Goal: Transaction & Acquisition: Purchase product/service

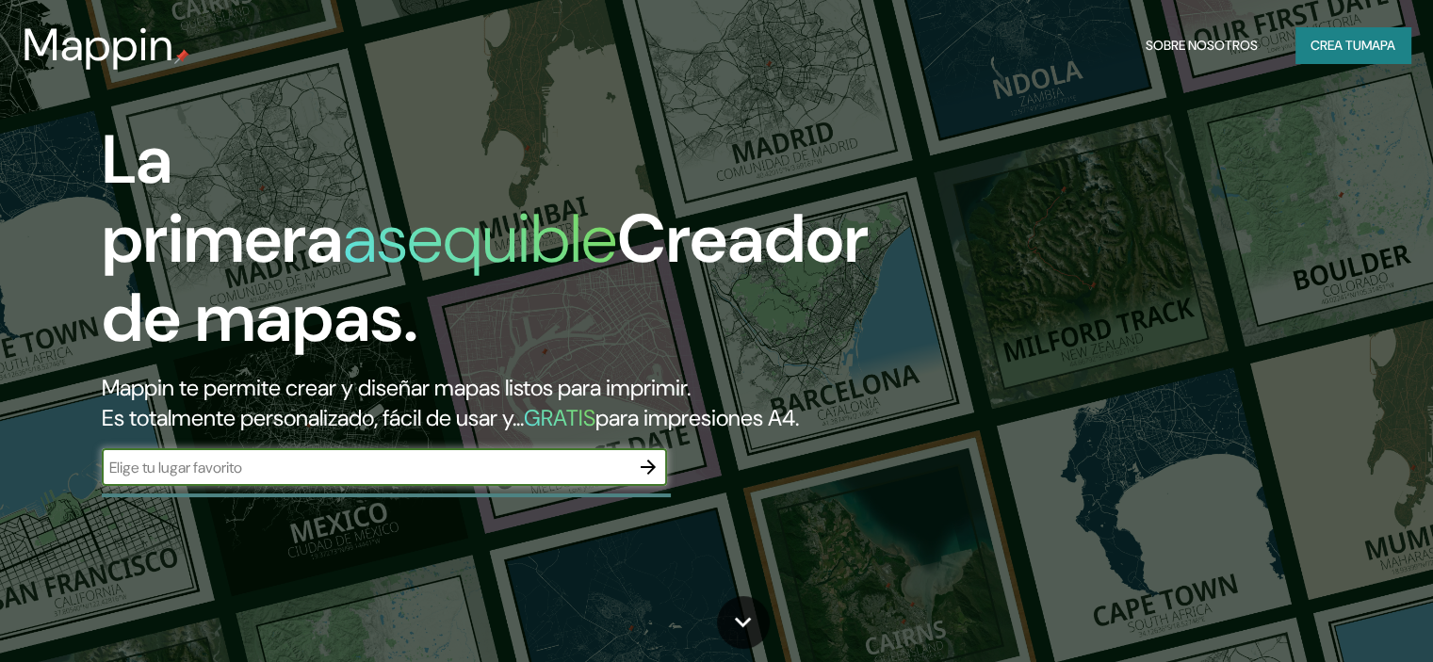
click at [446, 485] on div "​" at bounding box center [384, 467] width 565 height 38
type input "[GEOGRAPHIC_DATA]"
click at [648, 479] on icon "button" at bounding box center [648, 467] width 23 height 23
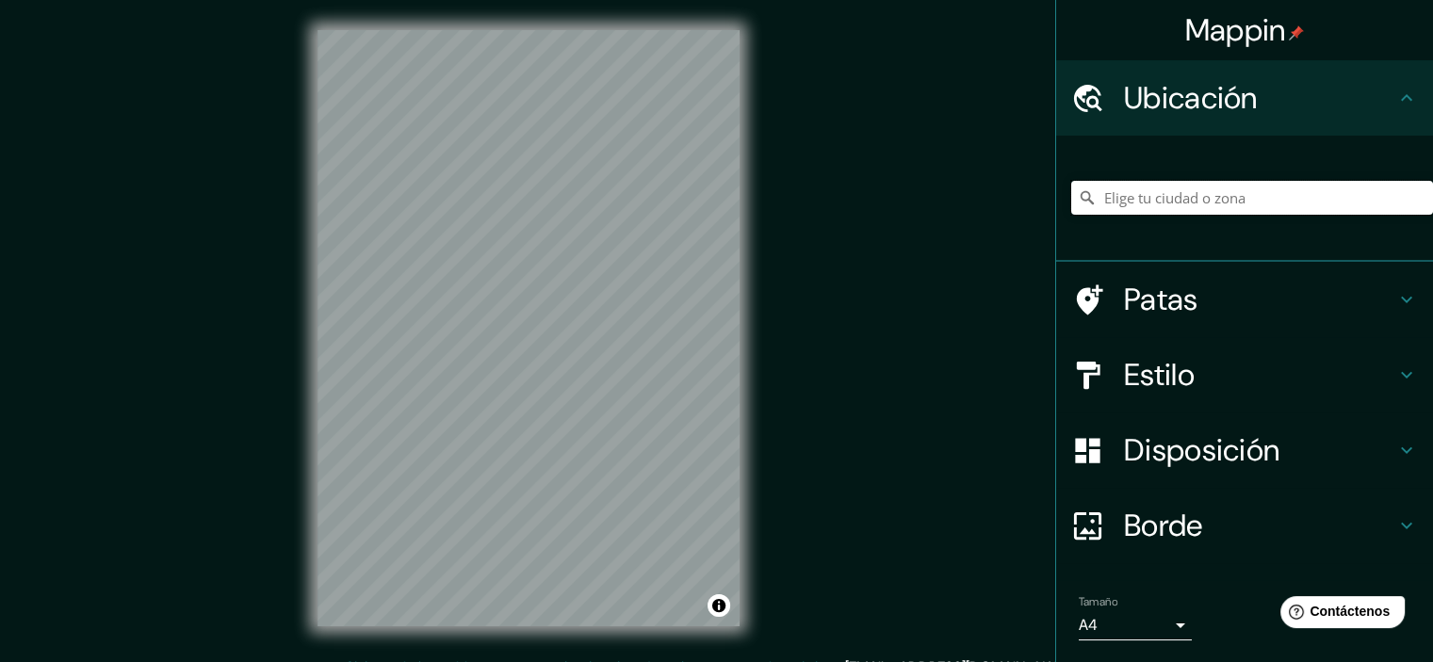
click at [1182, 191] on input "Elige tu ciudad o zona" at bounding box center [1252, 198] width 362 height 34
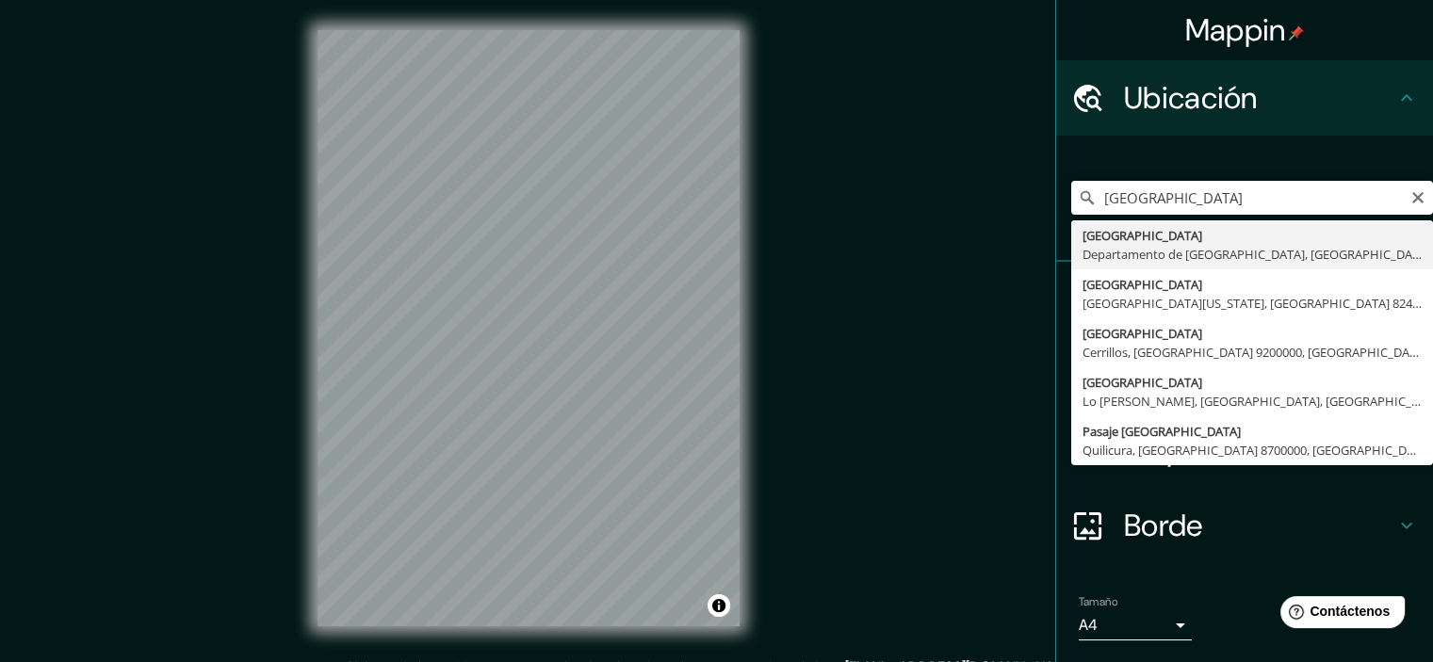
type input "[GEOGRAPHIC_DATA], [GEOGRAPHIC_DATA], [GEOGRAPHIC_DATA]"
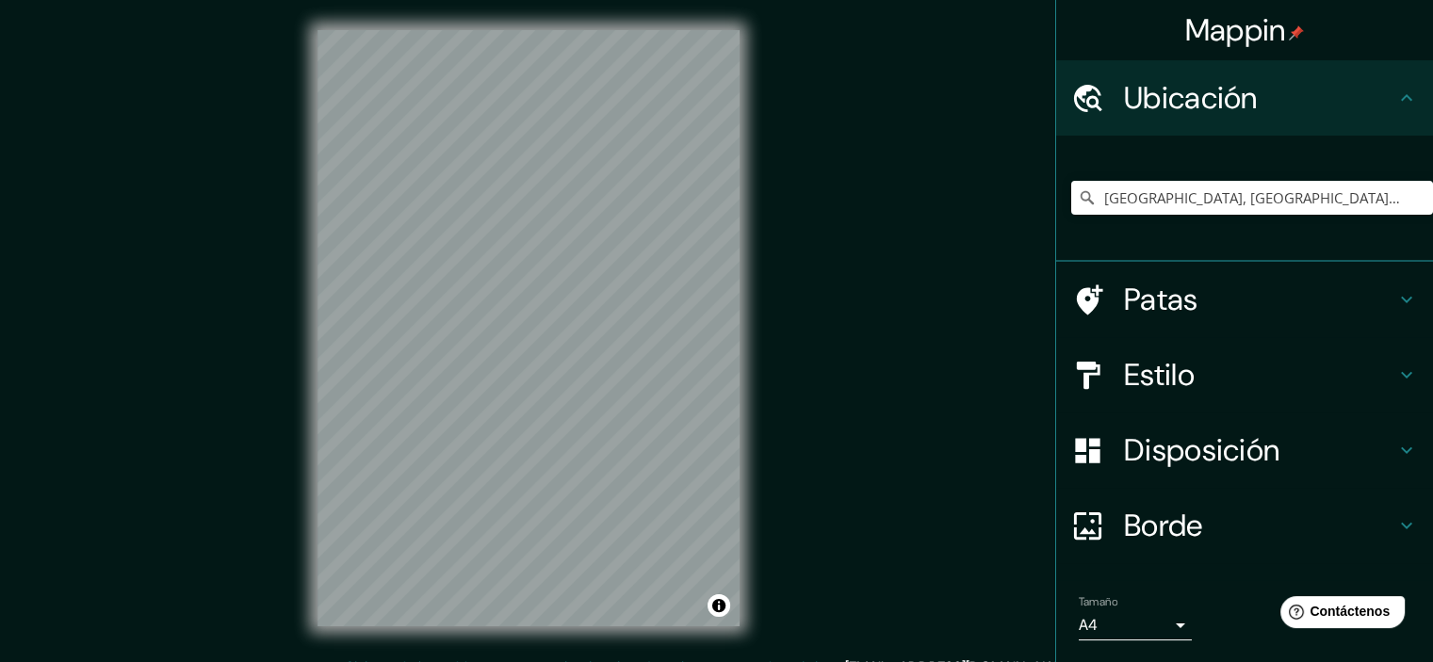
click at [1194, 305] on h4 "Patas" at bounding box center [1259, 300] width 271 height 38
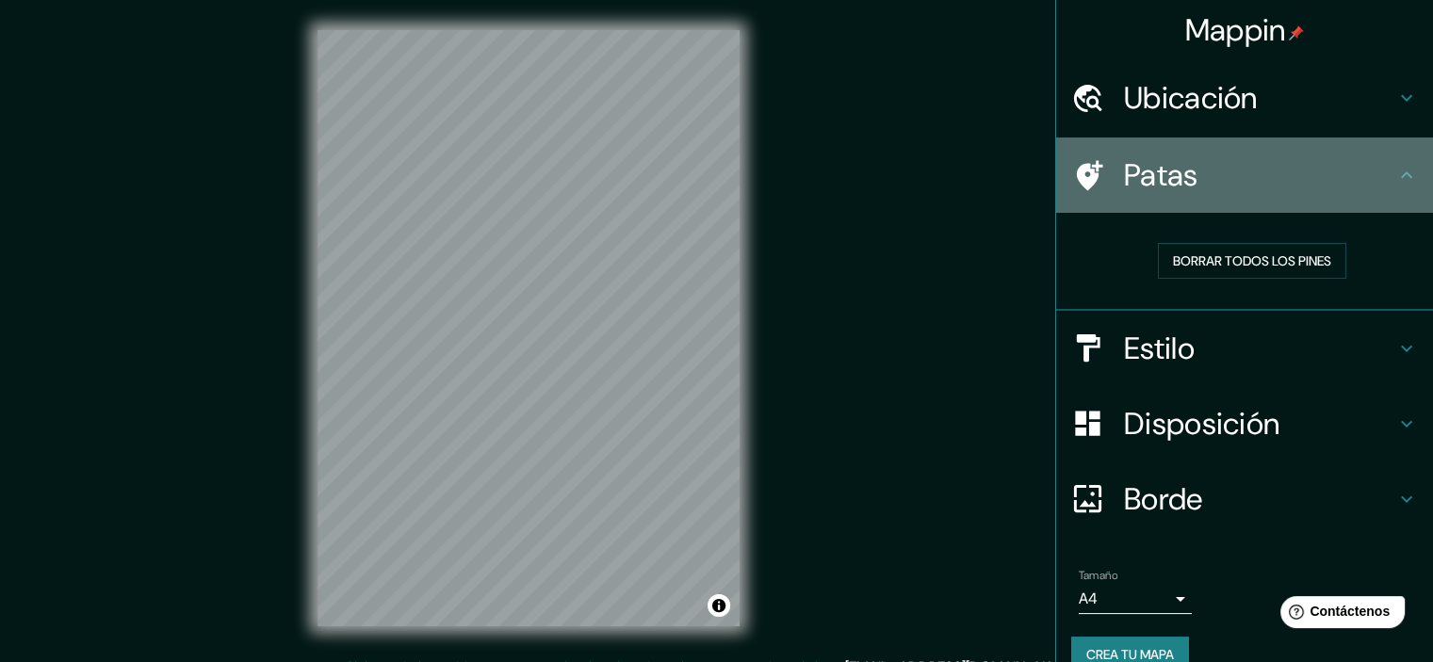
click at [1243, 178] on h4 "Patas" at bounding box center [1259, 175] width 271 height 38
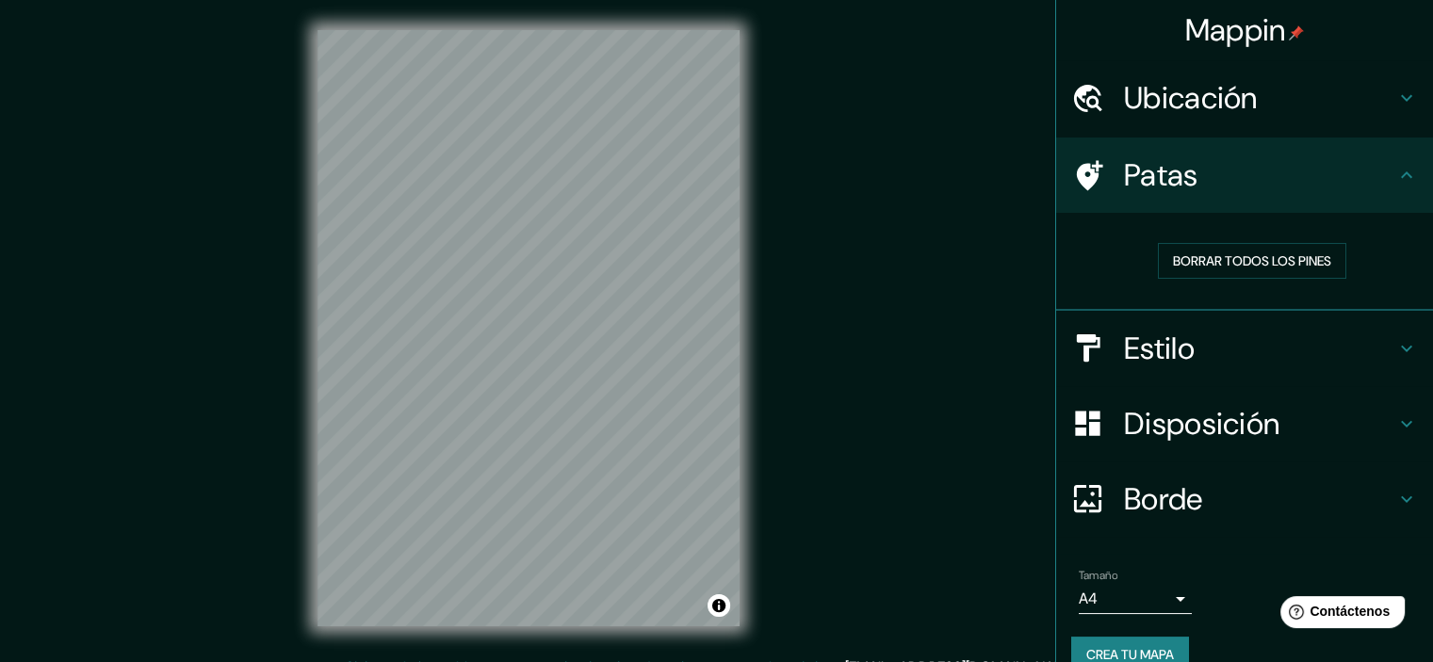
click at [1247, 327] on div "Estilo" at bounding box center [1244, 348] width 377 height 75
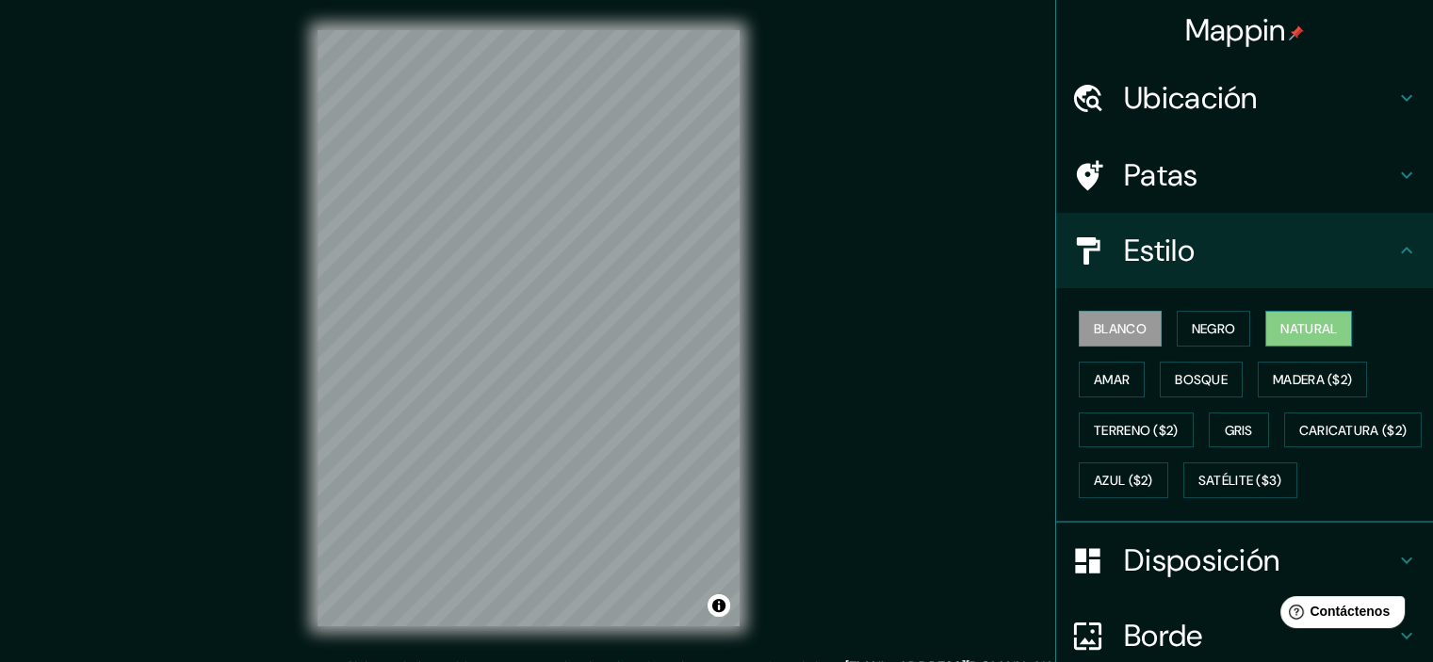
click at [1293, 338] on font "Natural" at bounding box center [1308, 329] width 57 height 24
click at [1221, 331] on font "Negro" at bounding box center [1214, 328] width 44 height 17
click at [1116, 334] on font "Blanco" at bounding box center [1120, 328] width 53 height 17
click at [1209, 433] on button "Gris" at bounding box center [1239, 431] width 60 height 36
click at [1126, 334] on font "Blanco" at bounding box center [1120, 328] width 53 height 17
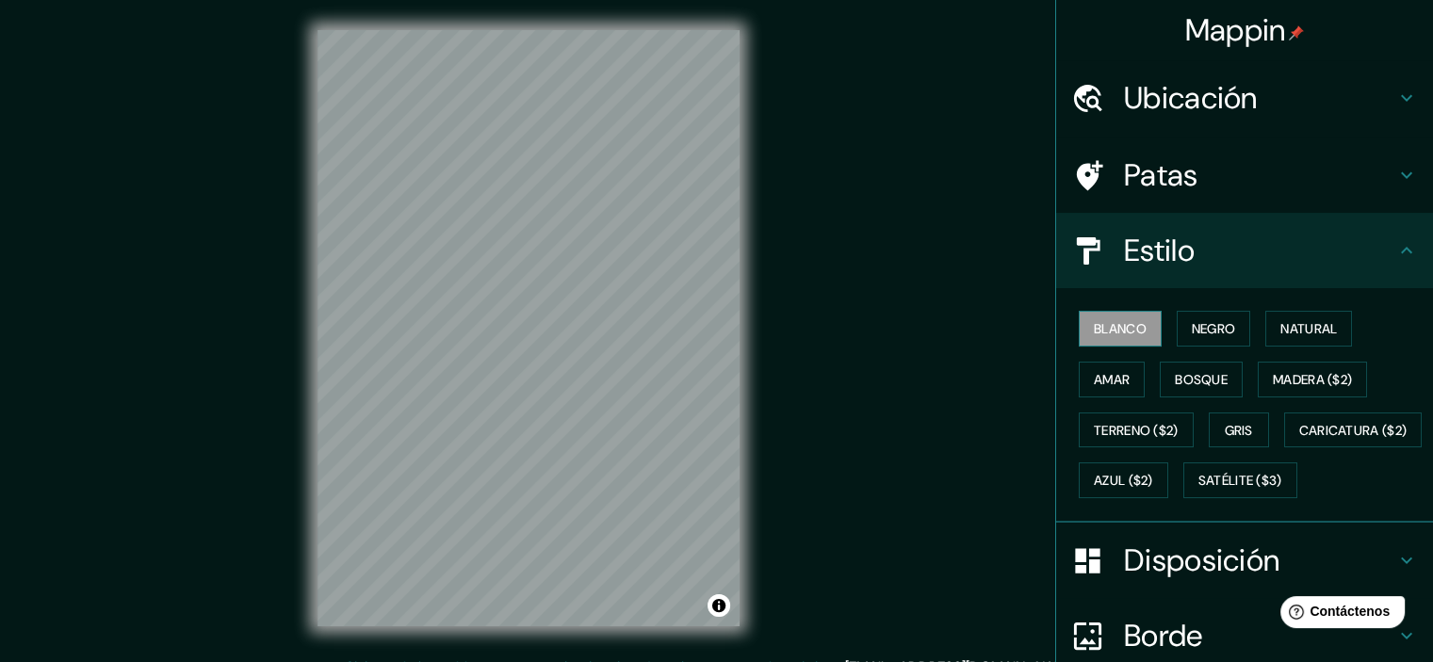
scroll to position [215, 0]
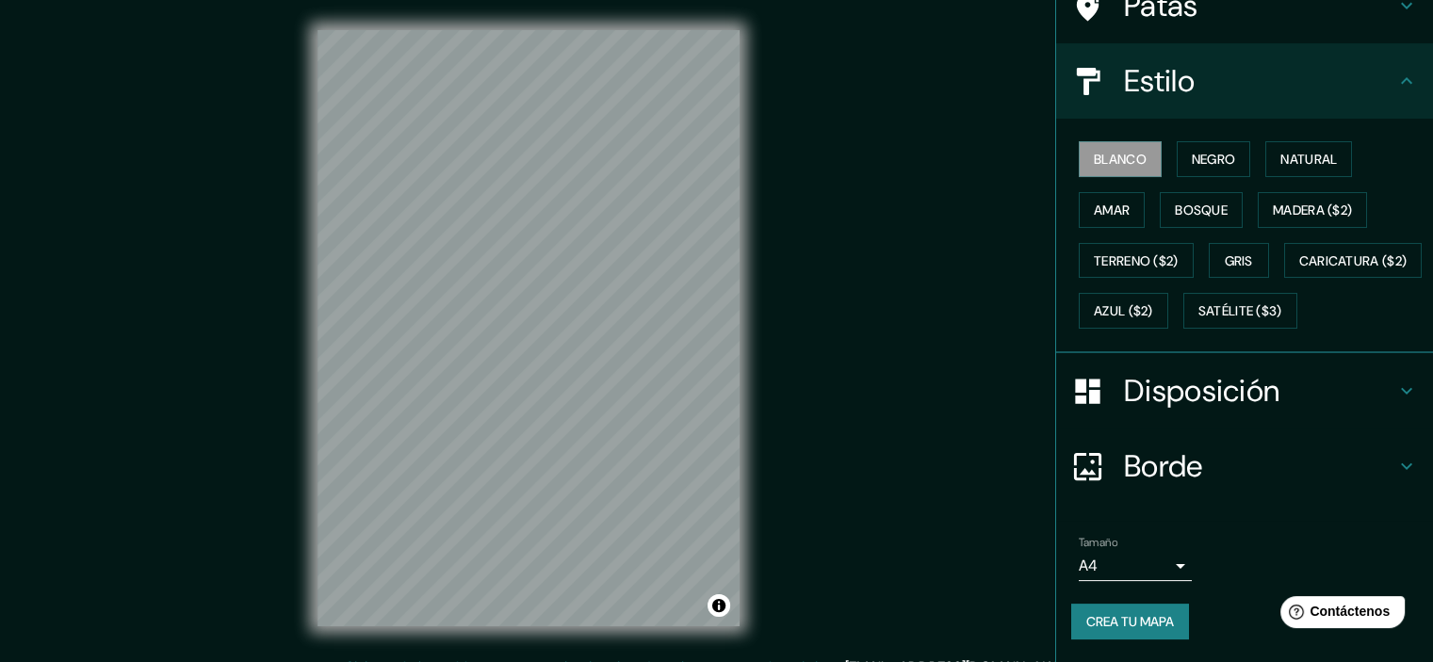
click at [1099, 569] on body "Mappin Ubicación [GEOGRAPHIC_DATA], [GEOGRAPHIC_DATA], [GEOGRAPHIC_DATA] Patas …" at bounding box center [716, 331] width 1433 height 662
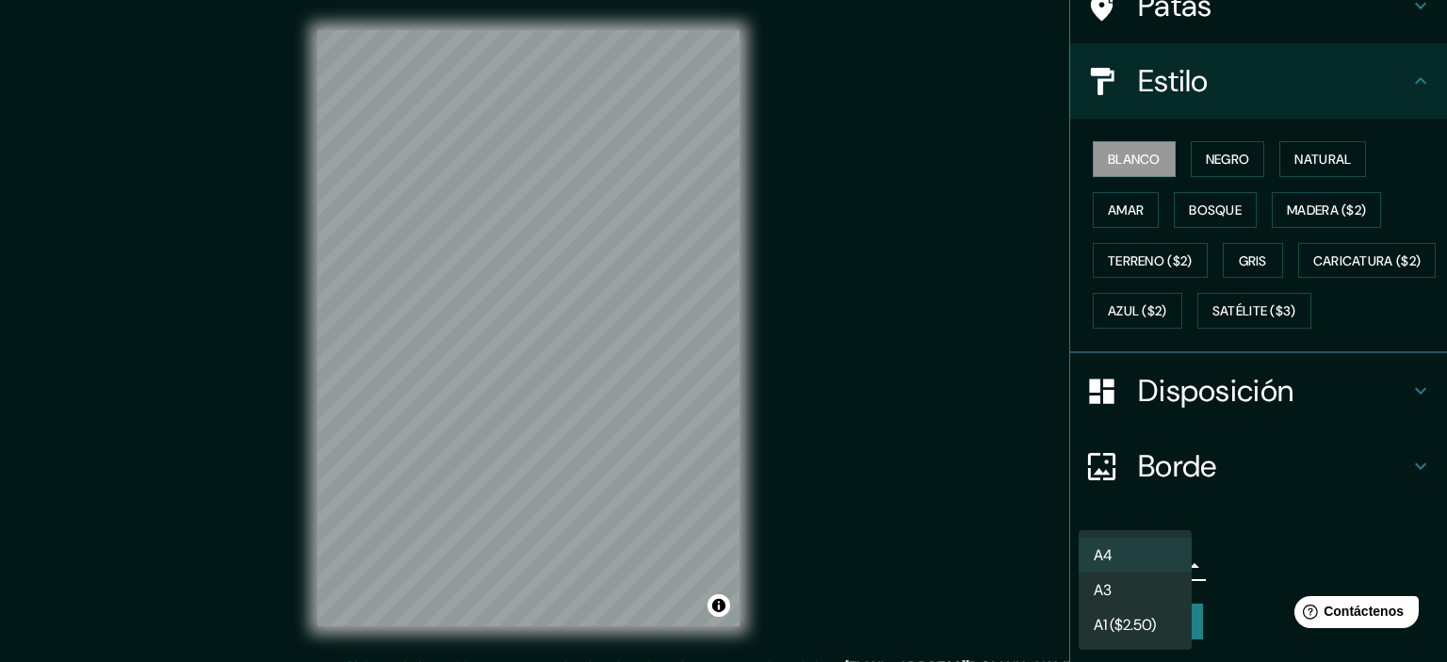
click at [1116, 594] on li "A3" at bounding box center [1135, 590] width 113 height 35
type input "a4"
